Goal: Task Accomplishment & Management: Manage account settings

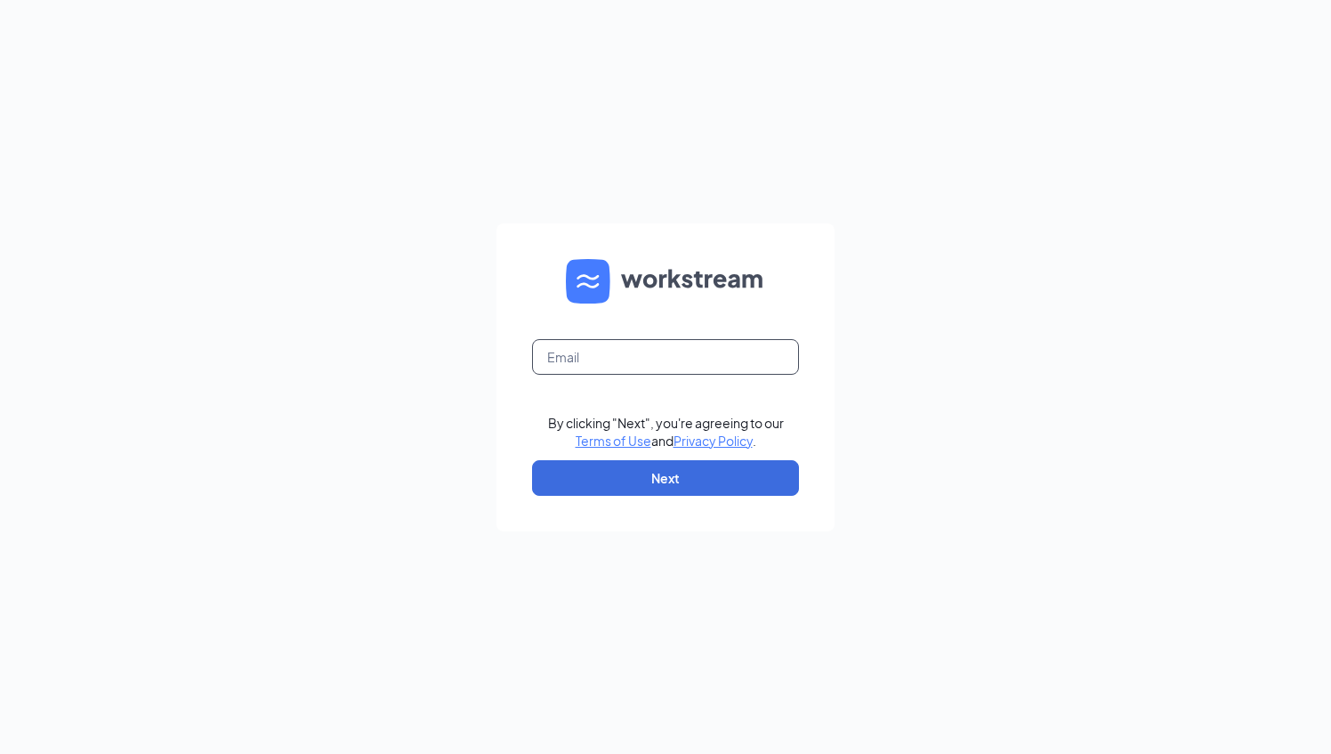
click at [689, 367] on input "text" at bounding box center [665, 357] width 267 height 36
type input "[EMAIL_ADDRESS][DOMAIN_NAME]"
click at [662, 480] on button "Next" at bounding box center [665, 478] width 267 height 36
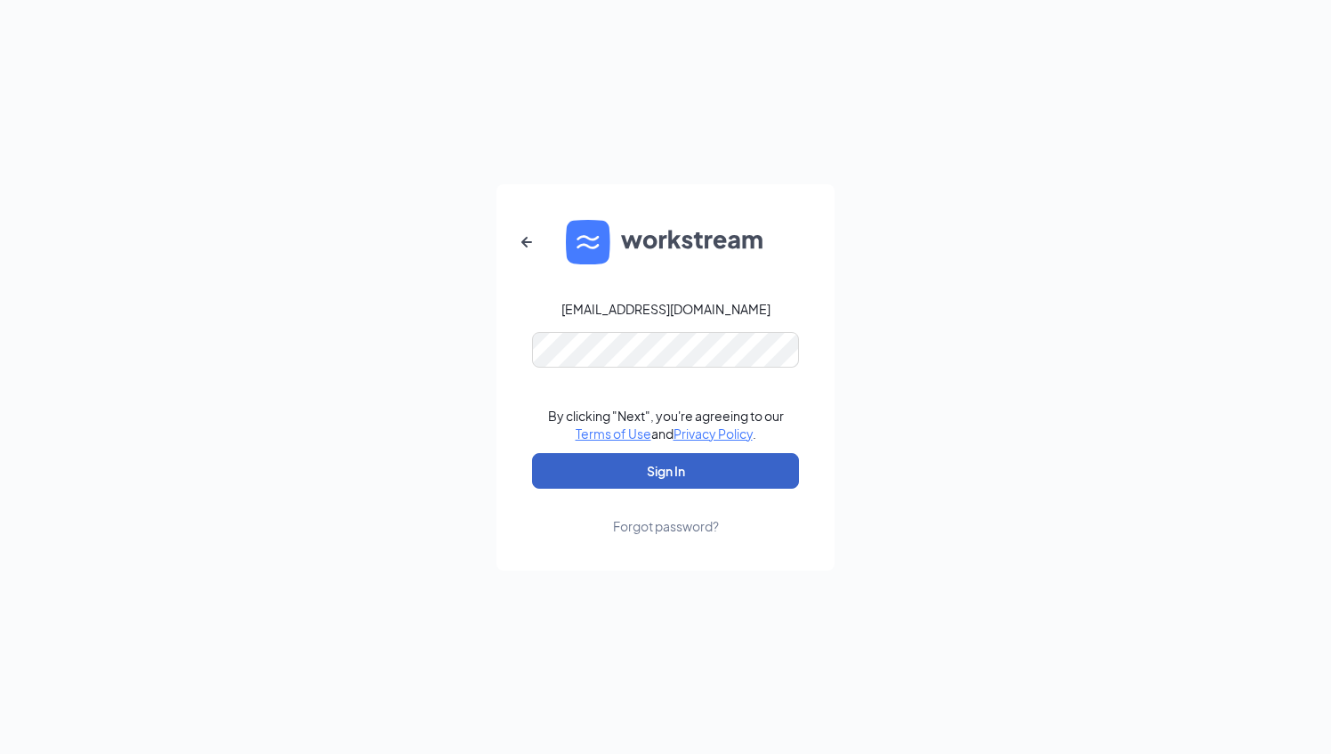
click at [664, 464] on button "Sign In" at bounding box center [665, 471] width 267 height 36
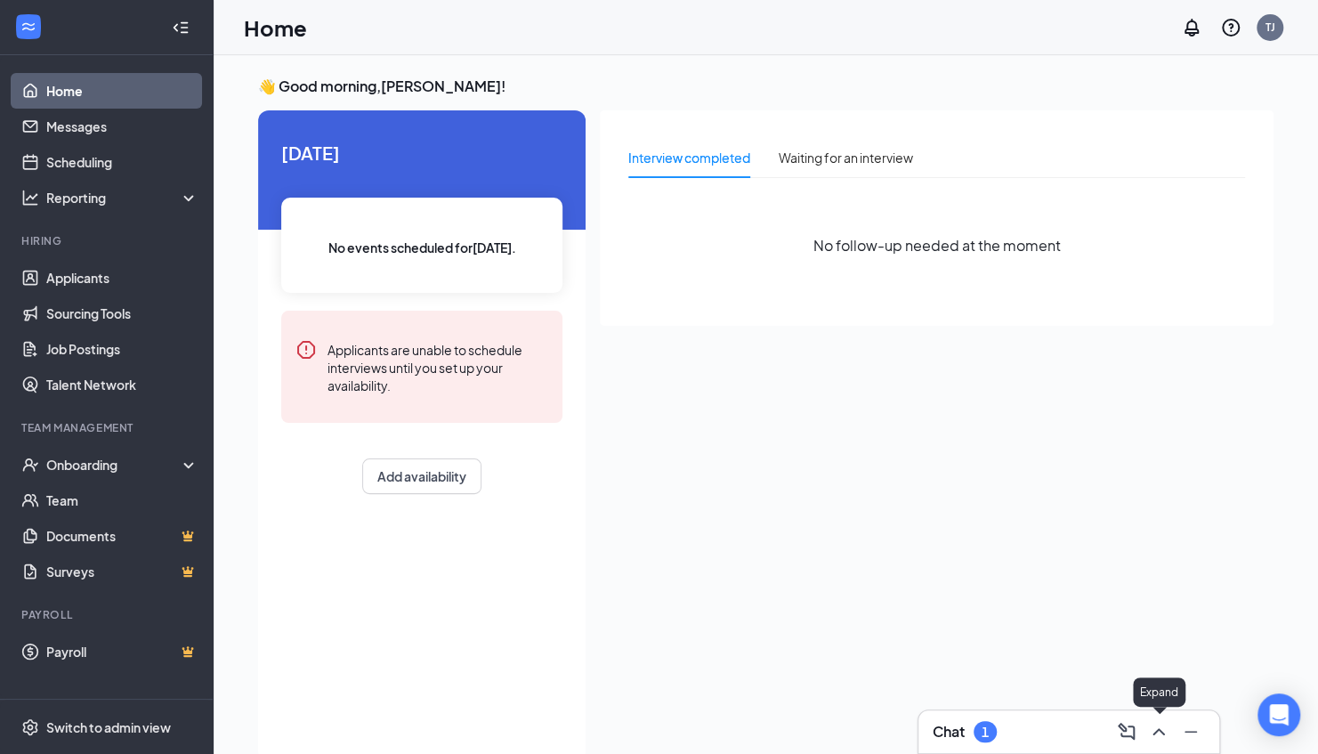
click at [1157, 728] on icon "ChevronUp" at bounding box center [1158, 731] width 21 height 21
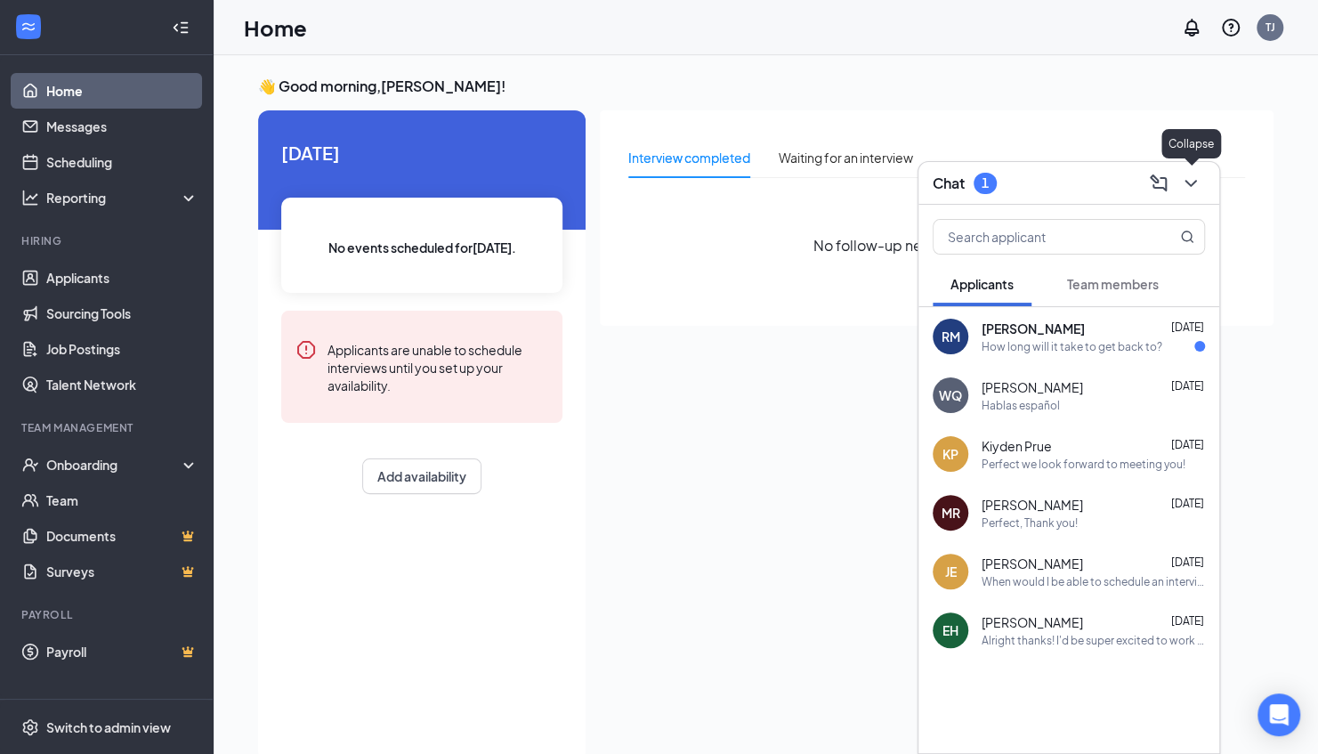
click at [1201, 178] on button at bounding box center [1190, 183] width 28 height 28
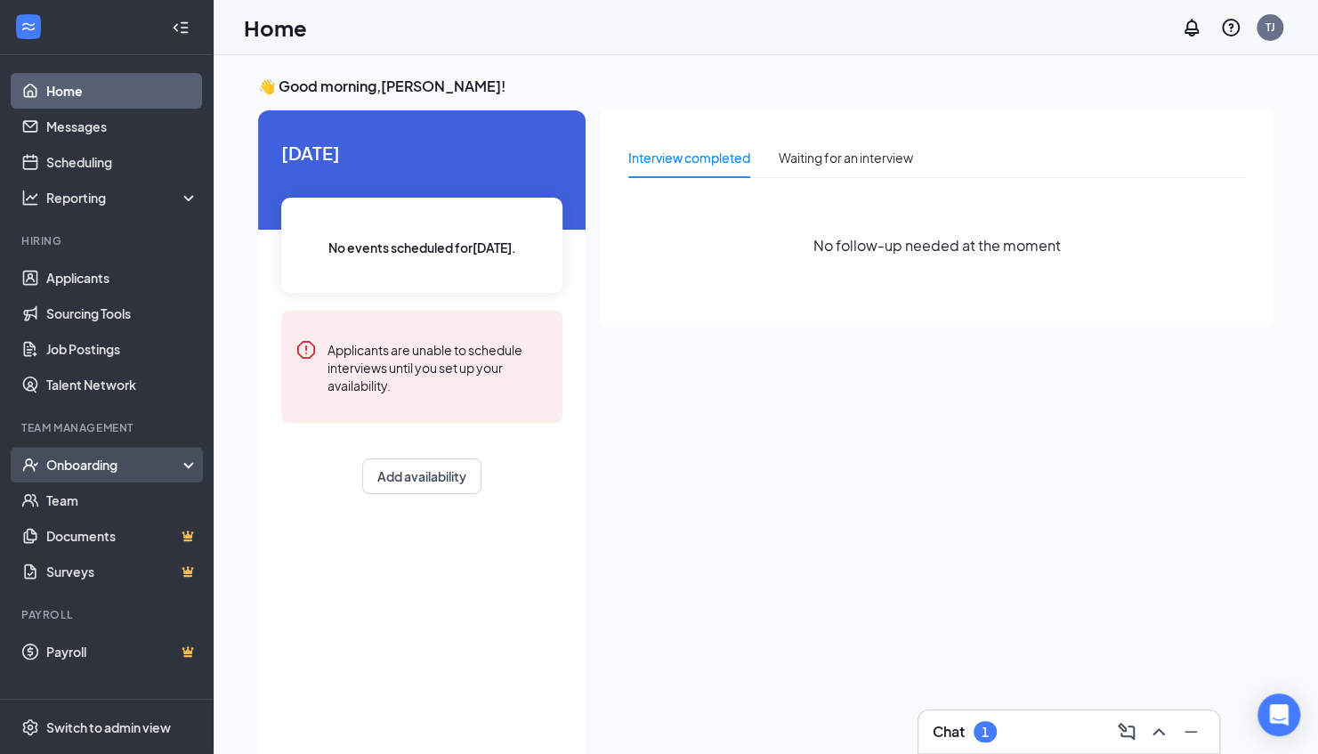
click at [129, 465] on div "Onboarding" at bounding box center [114, 465] width 137 height 18
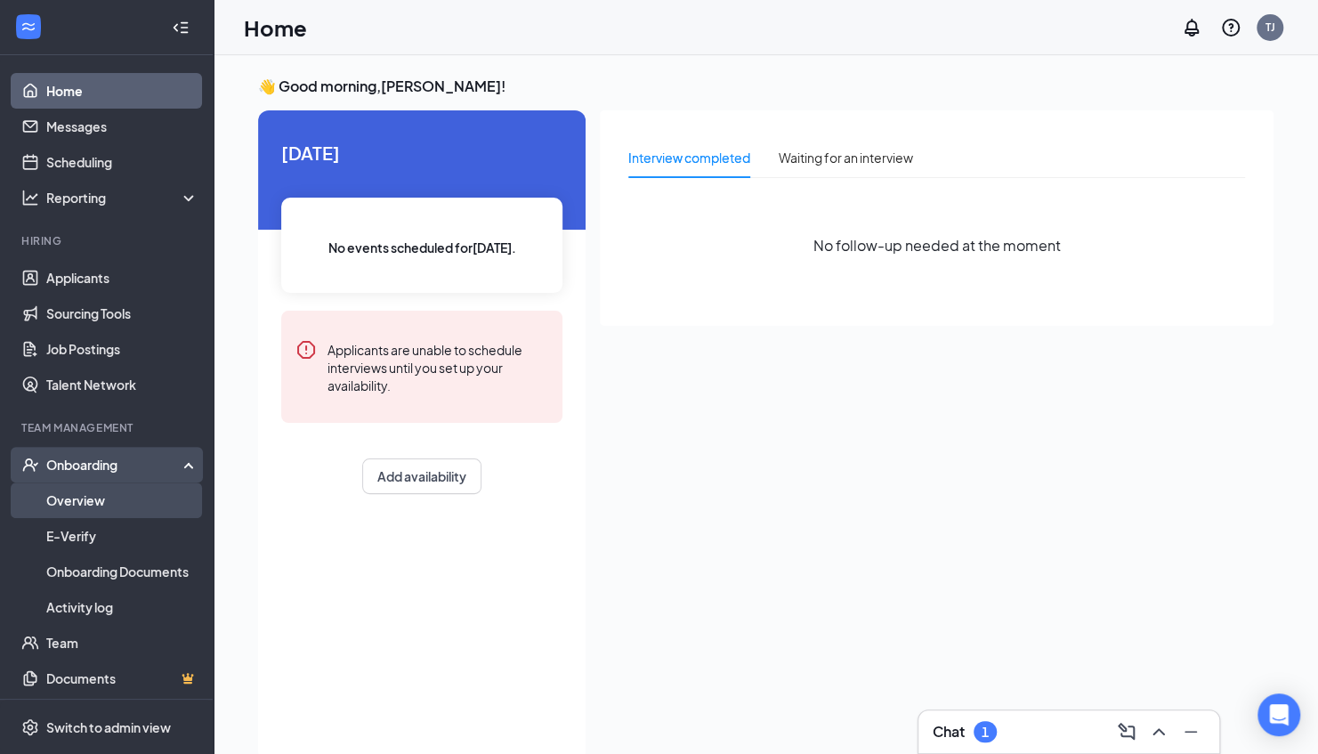
click at [116, 488] on link "Overview" at bounding box center [122, 500] width 152 height 36
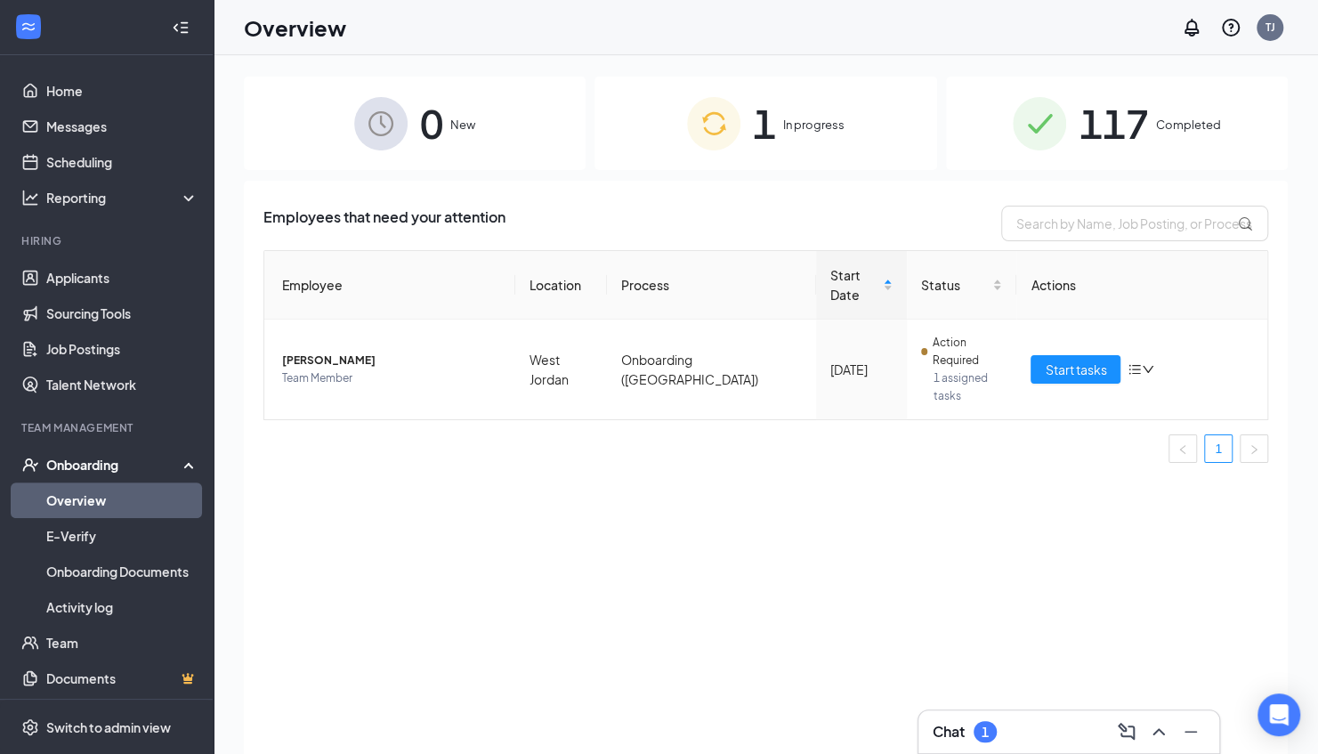
click at [783, 130] on span "In progress" at bounding box center [813, 125] width 61 height 18
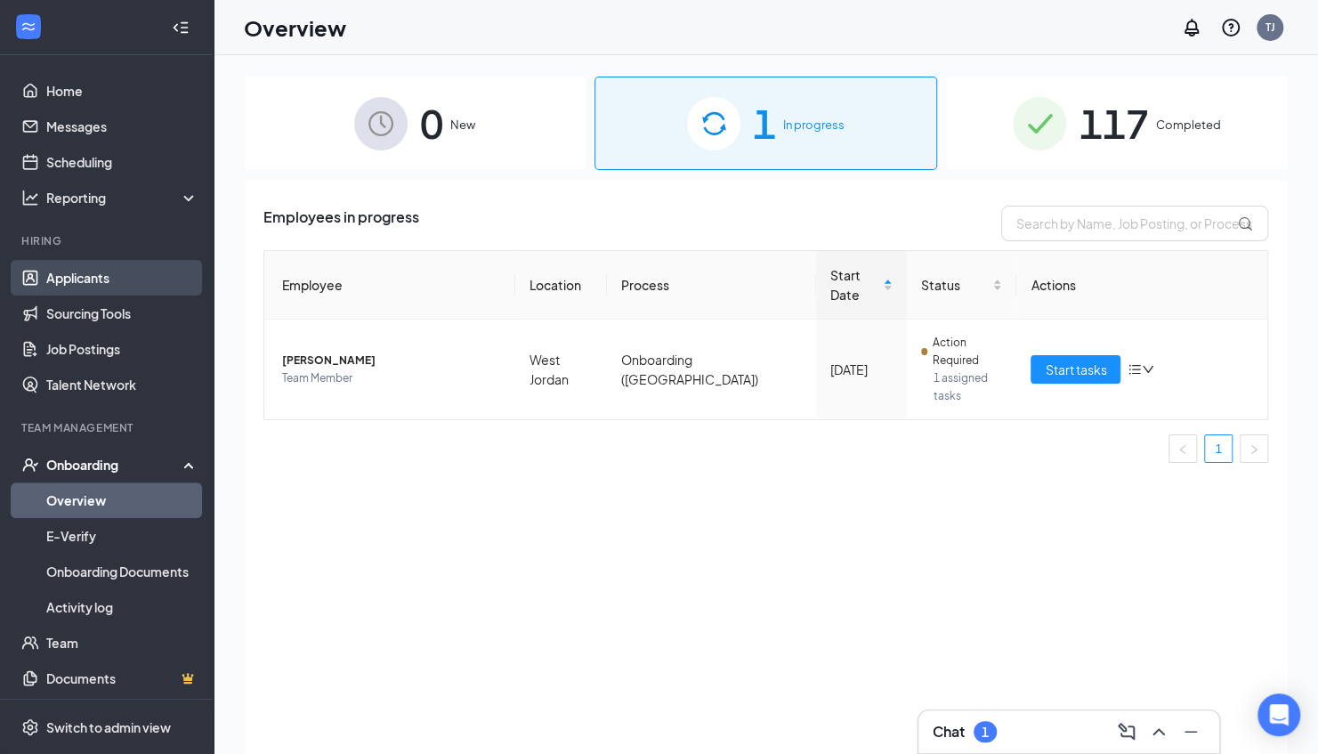
click at [74, 283] on link "Applicants" at bounding box center [122, 278] width 152 height 36
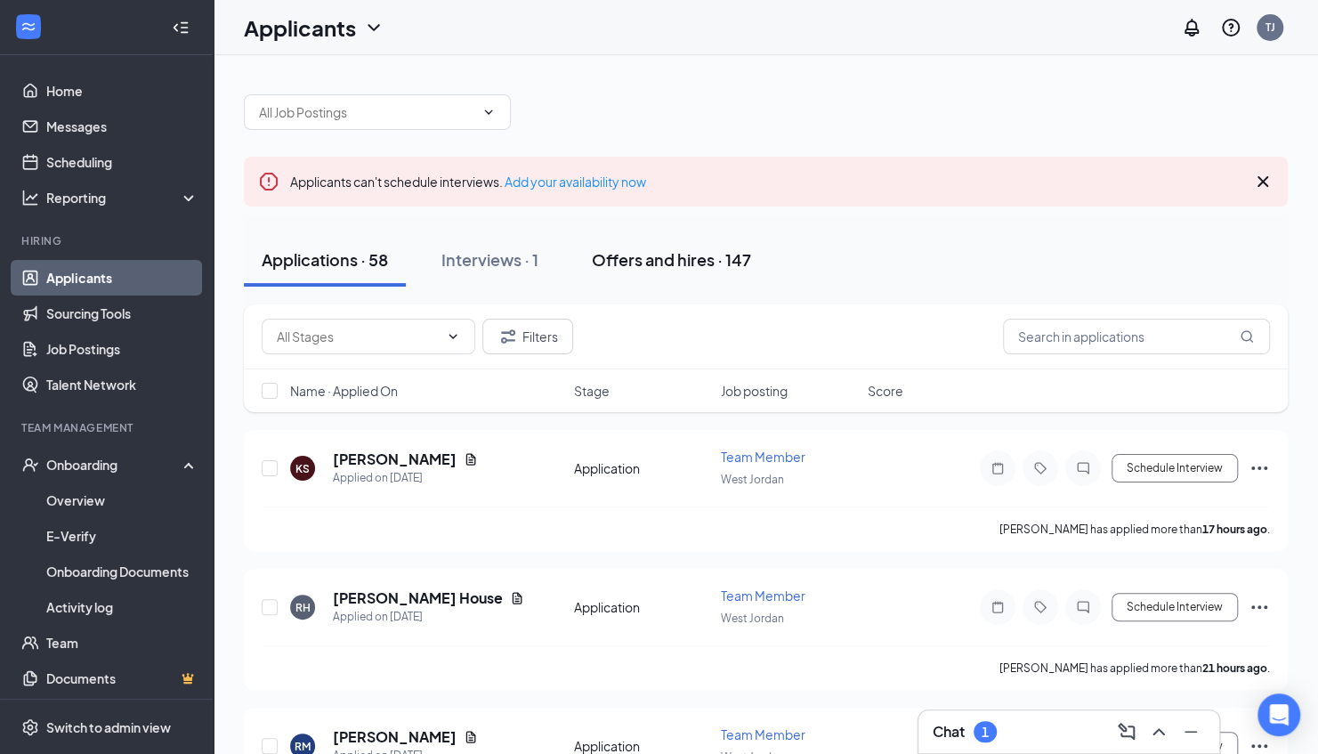
click at [666, 248] on div "Offers and hires · 147" at bounding box center [671, 259] width 159 height 22
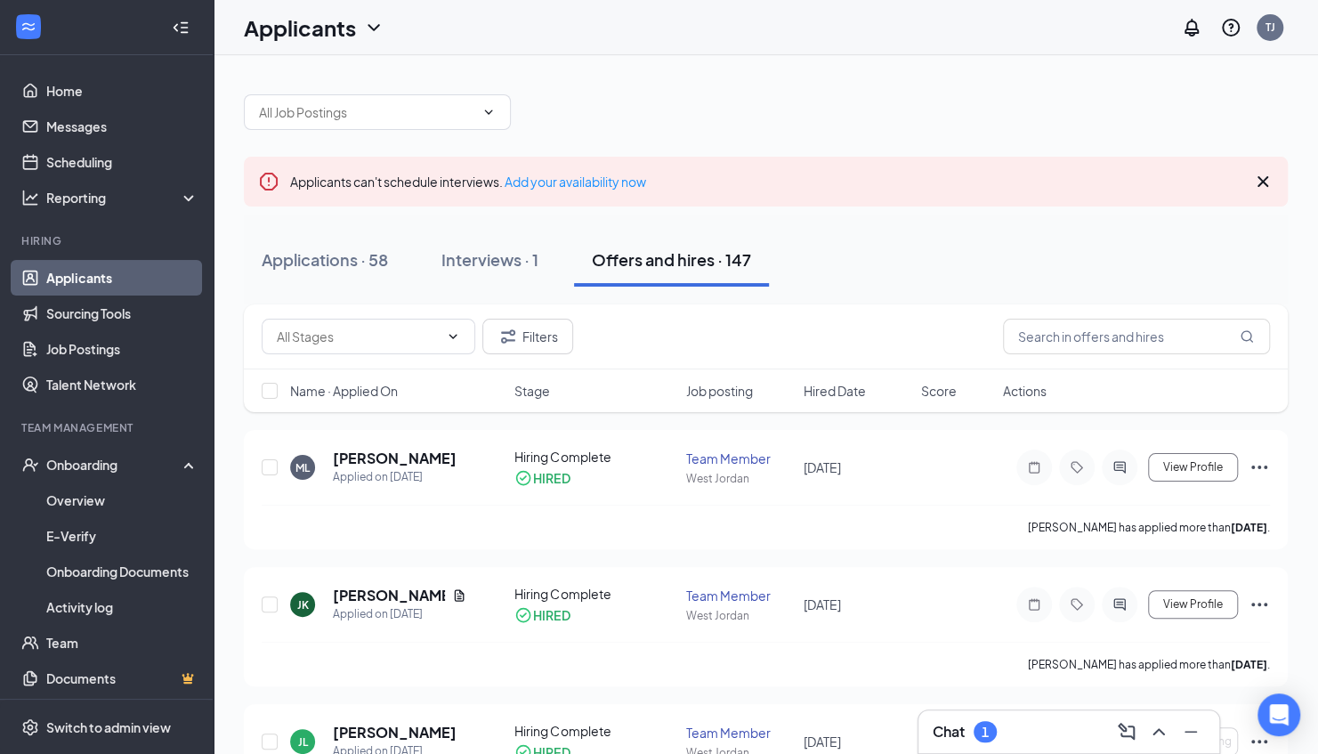
click at [109, 276] on link "Applicants" at bounding box center [122, 278] width 152 height 36
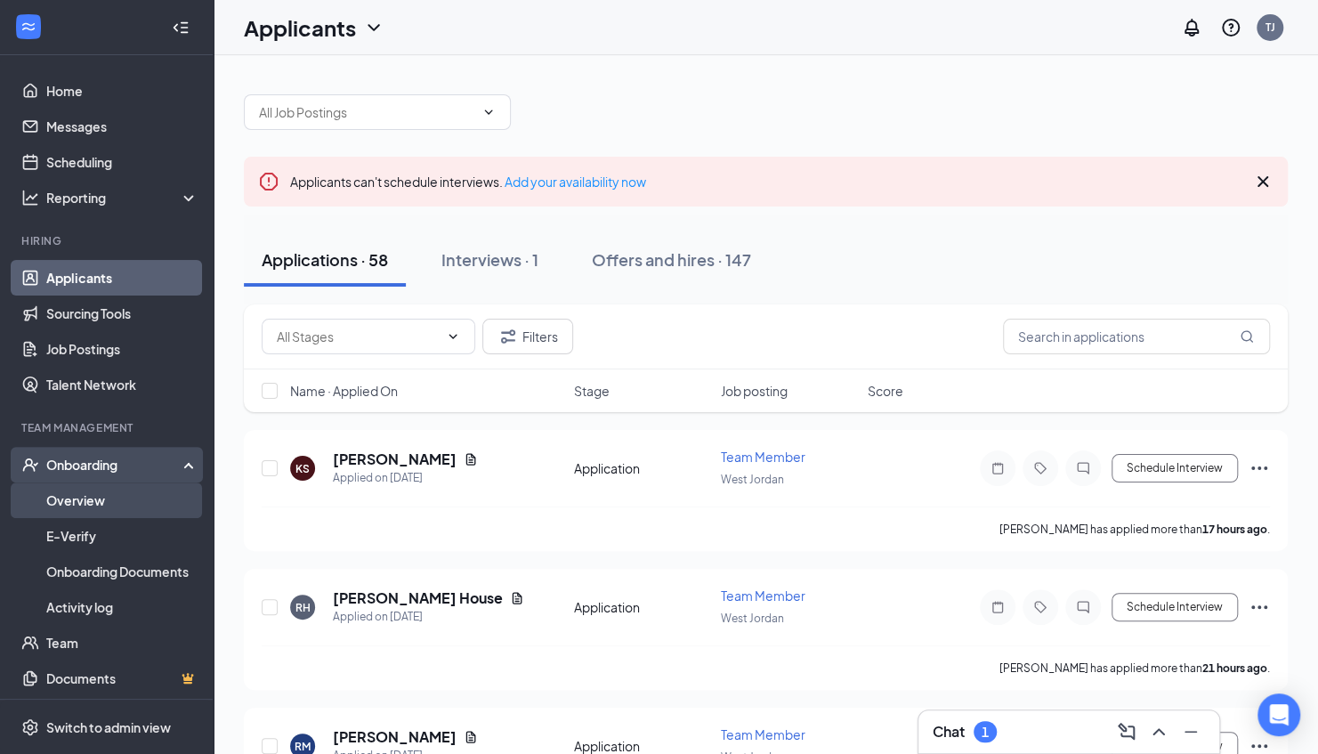
click at [95, 493] on link "Overview" at bounding box center [122, 500] width 152 height 36
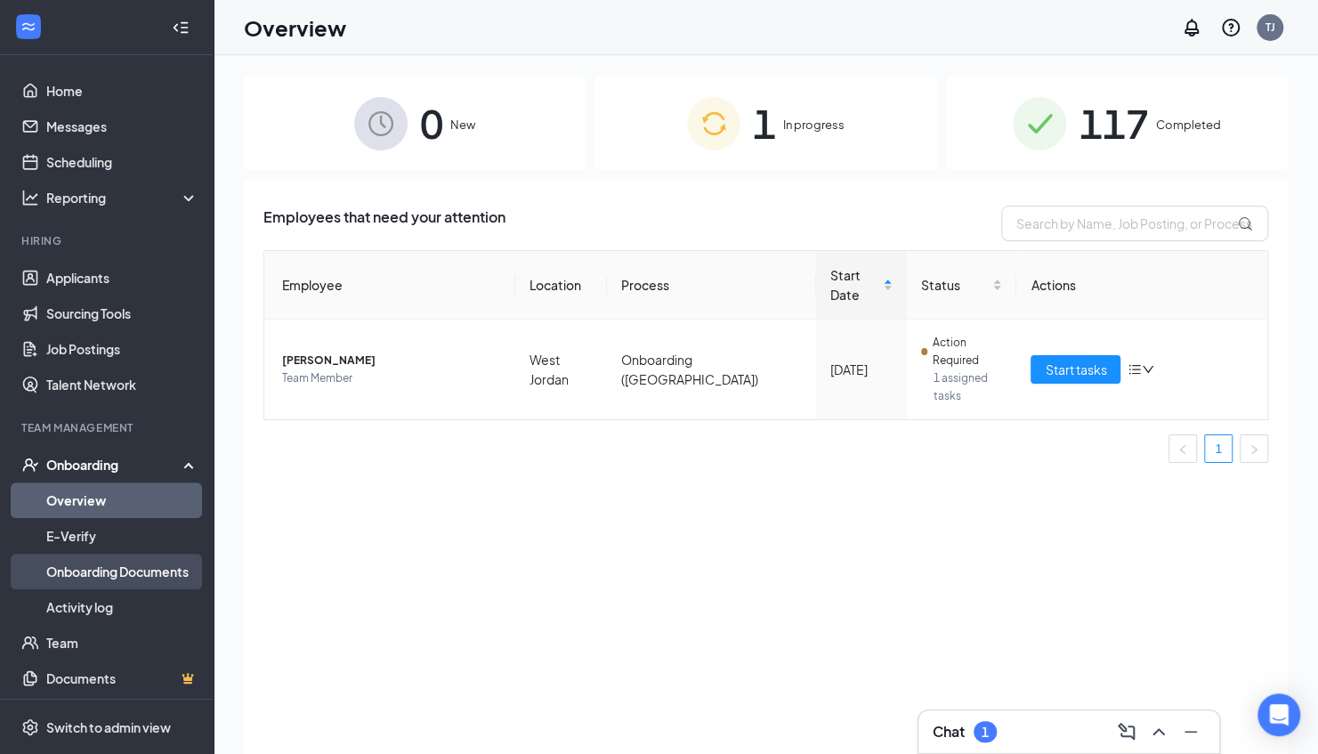
click at [109, 575] on link "Onboarding Documents" at bounding box center [122, 571] width 152 height 36
